Goal: Information Seeking & Learning: Learn about a topic

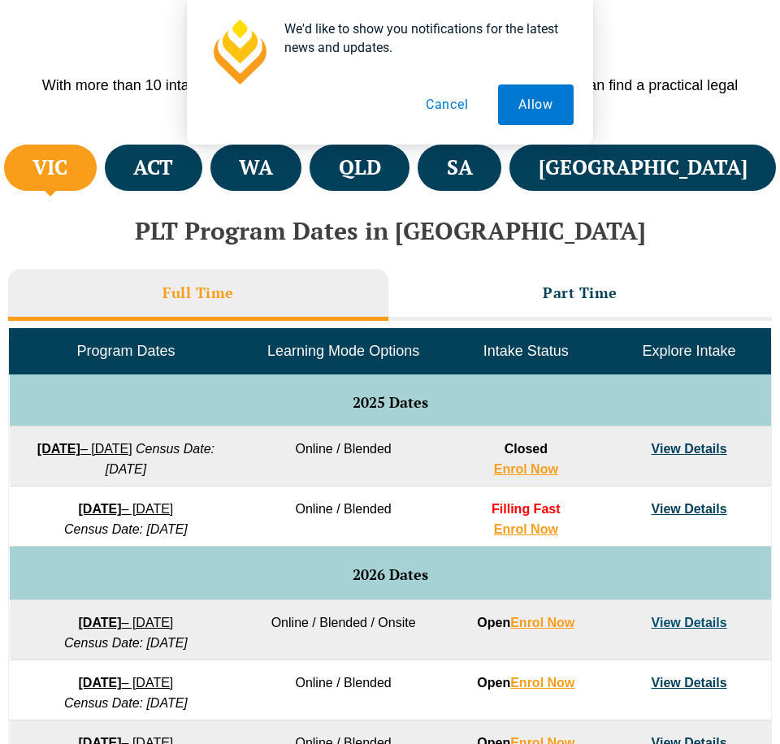
click at [696, 450] on link "View Details" at bounding box center [689, 449] width 76 height 14
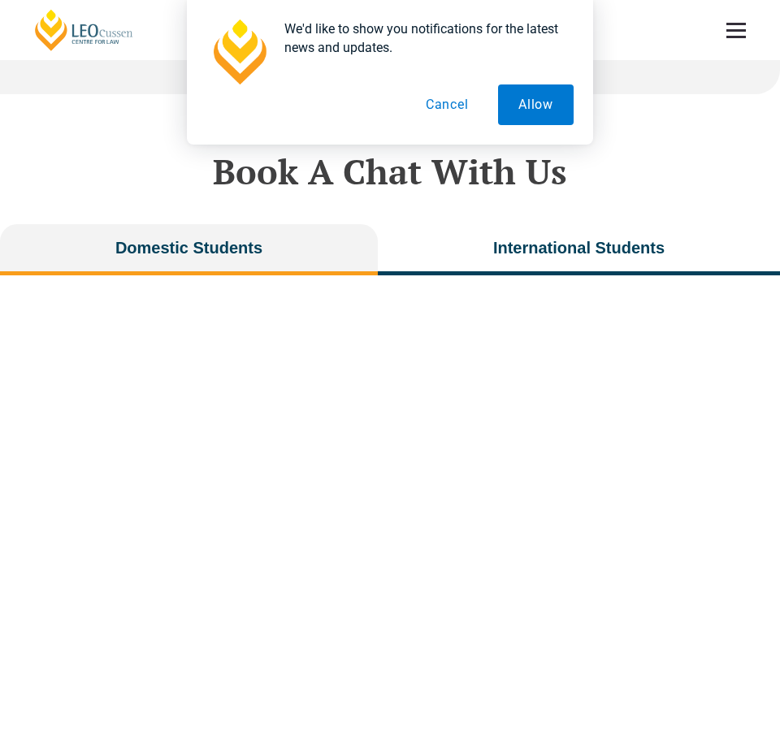
scroll to position [3573, 0]
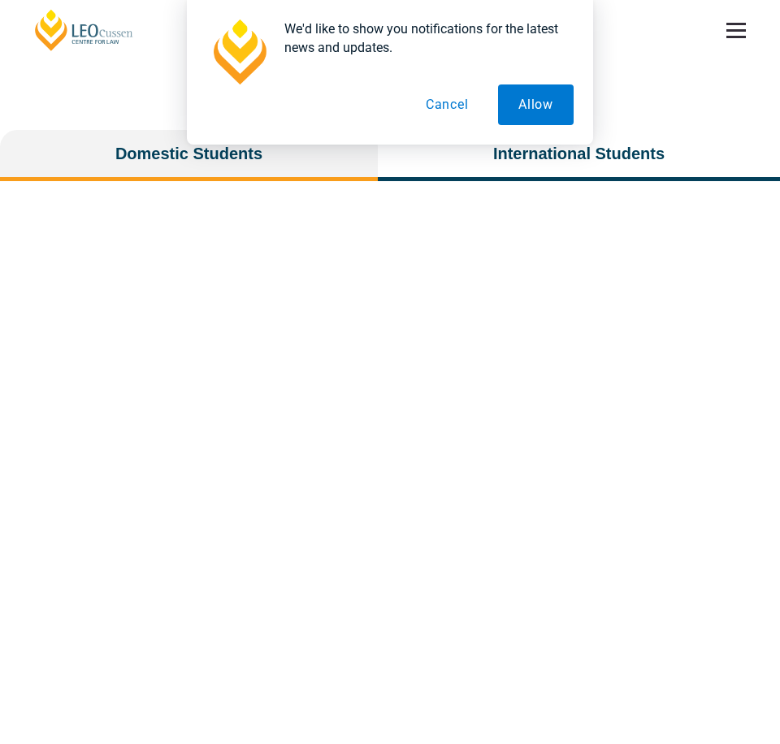
click at [436, 114] on button "Cancel" at bounding box center [447, 104] width 84 height 41
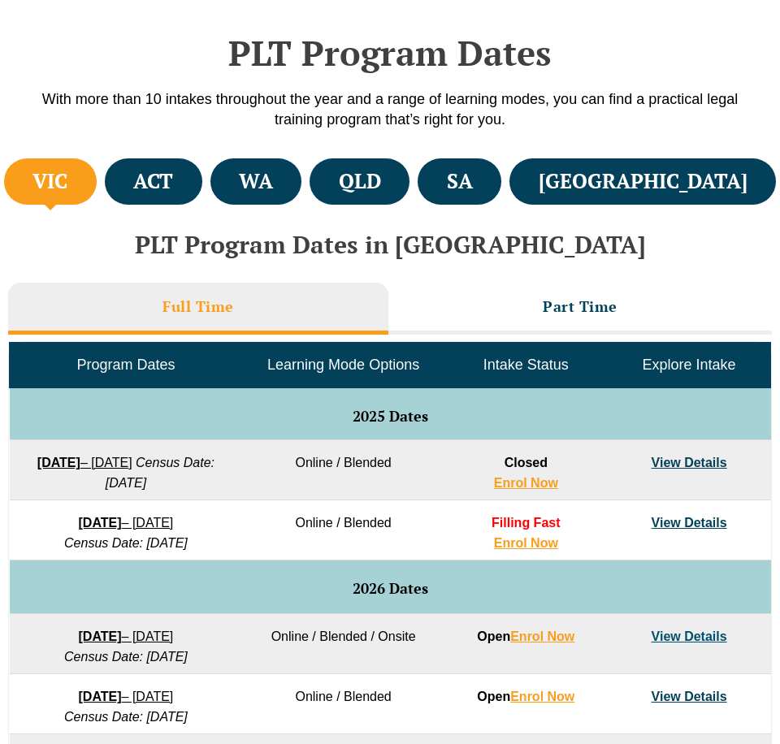
scroll to position [487, 0]
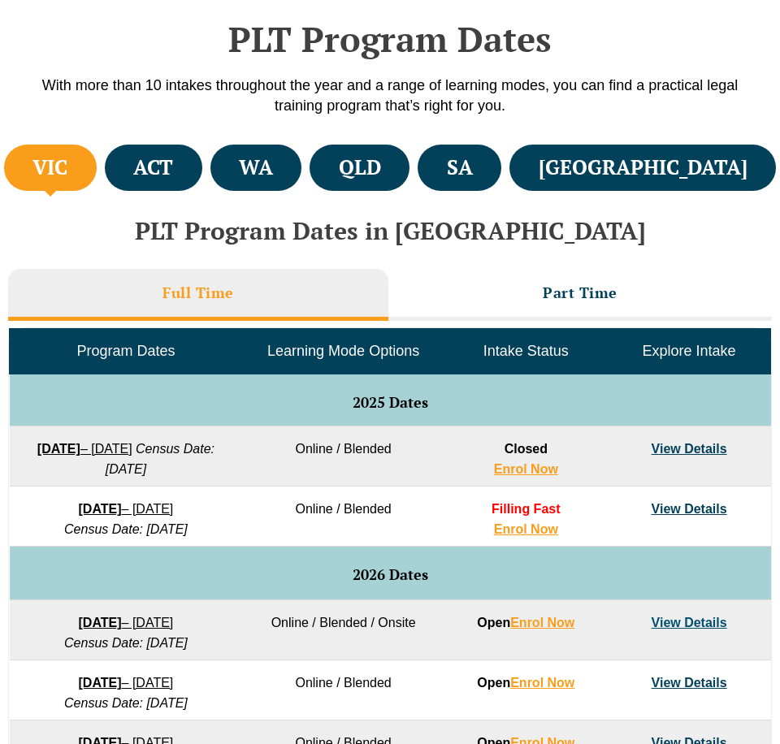
click at [132, 451] on link "22 September 2025 – 20 February 2026" at bounding box center [84, 449] width 95 height 14
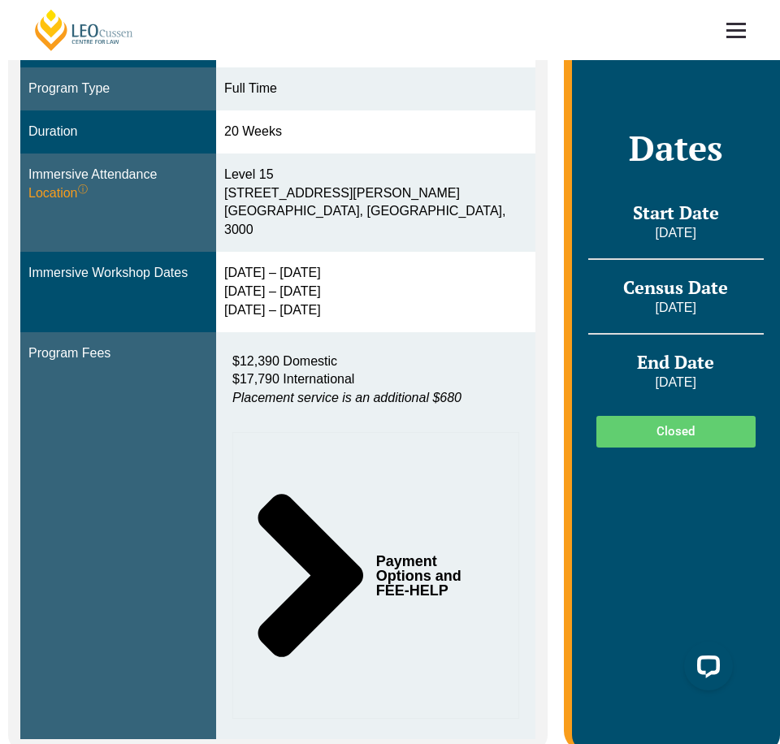
scroll to position [406, 0]
